Goal: Navigation & Orientation: Find specific page/section

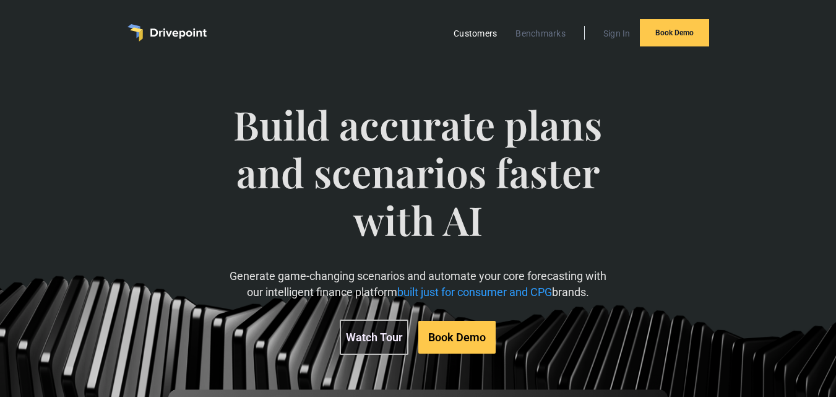
click at [472, 34] on link "Customers" at bounding box center [476, 33] width 56 height 16
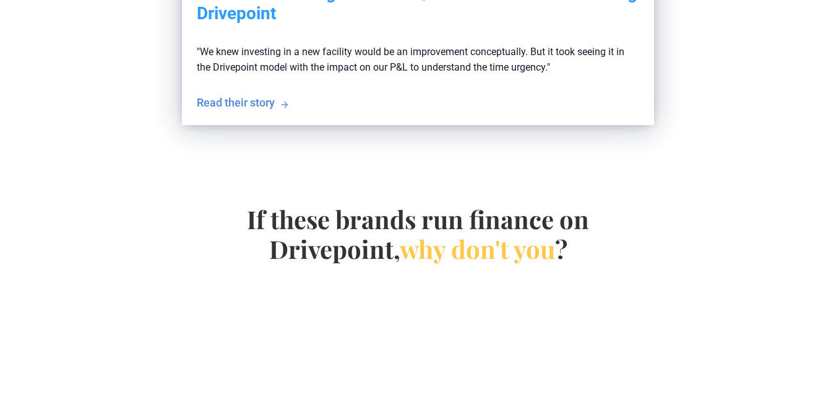
scroll to position [2636, 0]
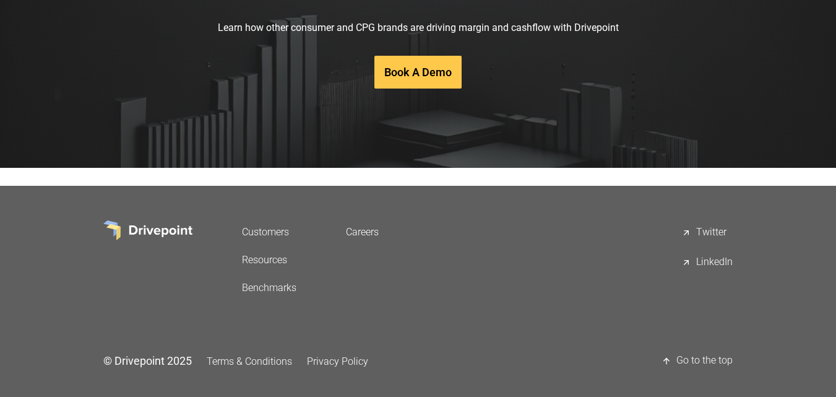
drag, startPoint x: 845, startPoint y: 89, endPoint x: 830, endPoint y: 418, distance: 329.6
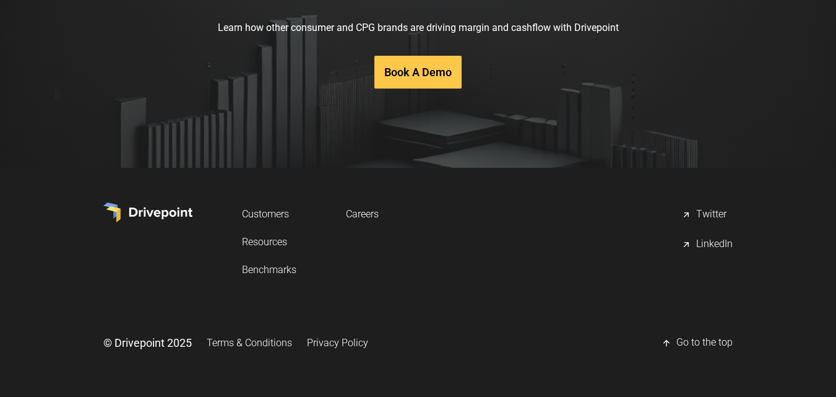
click at [262, 215] on link "Customers" at bounding box center [269, 213] width 54 height 23
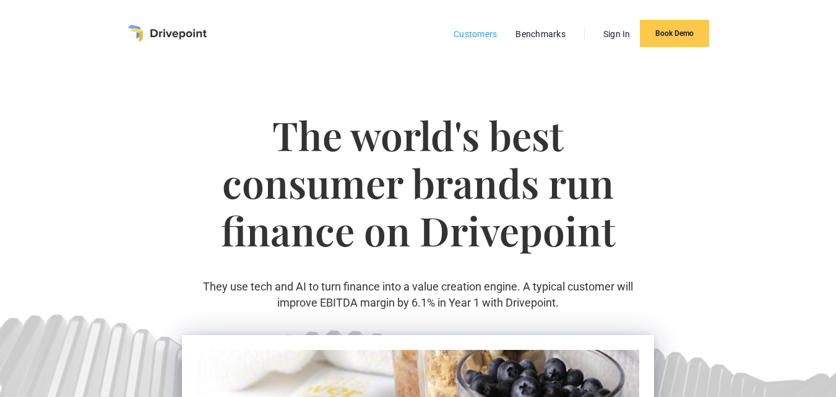
click at [475, 32] on link "Customers" at bounding box center [476, 34] width 56 height 16
